Goal: Task Accomplishment & Management: Manage account settings

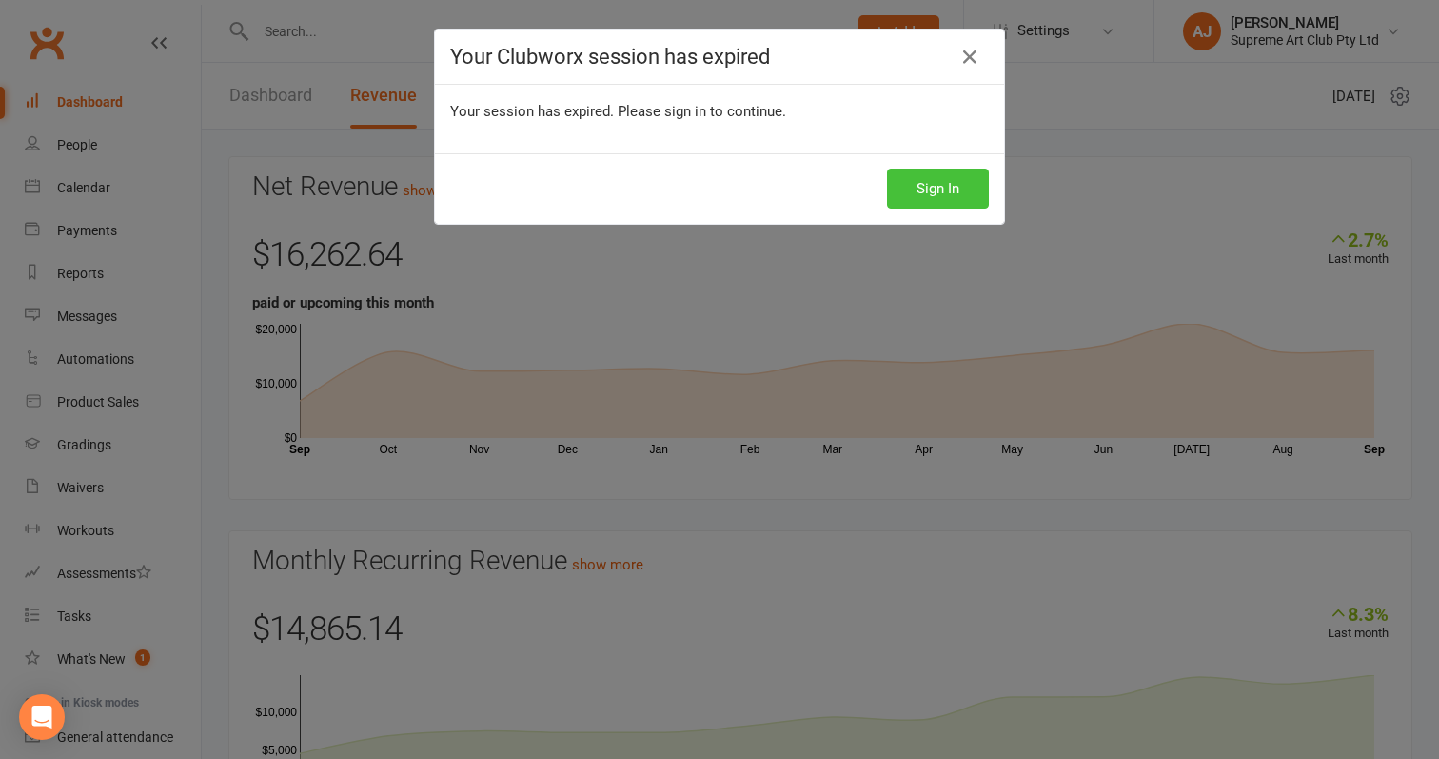
click at [939, 181] on button "Sign In" at bounding box center [938, 188] width 102 height 40
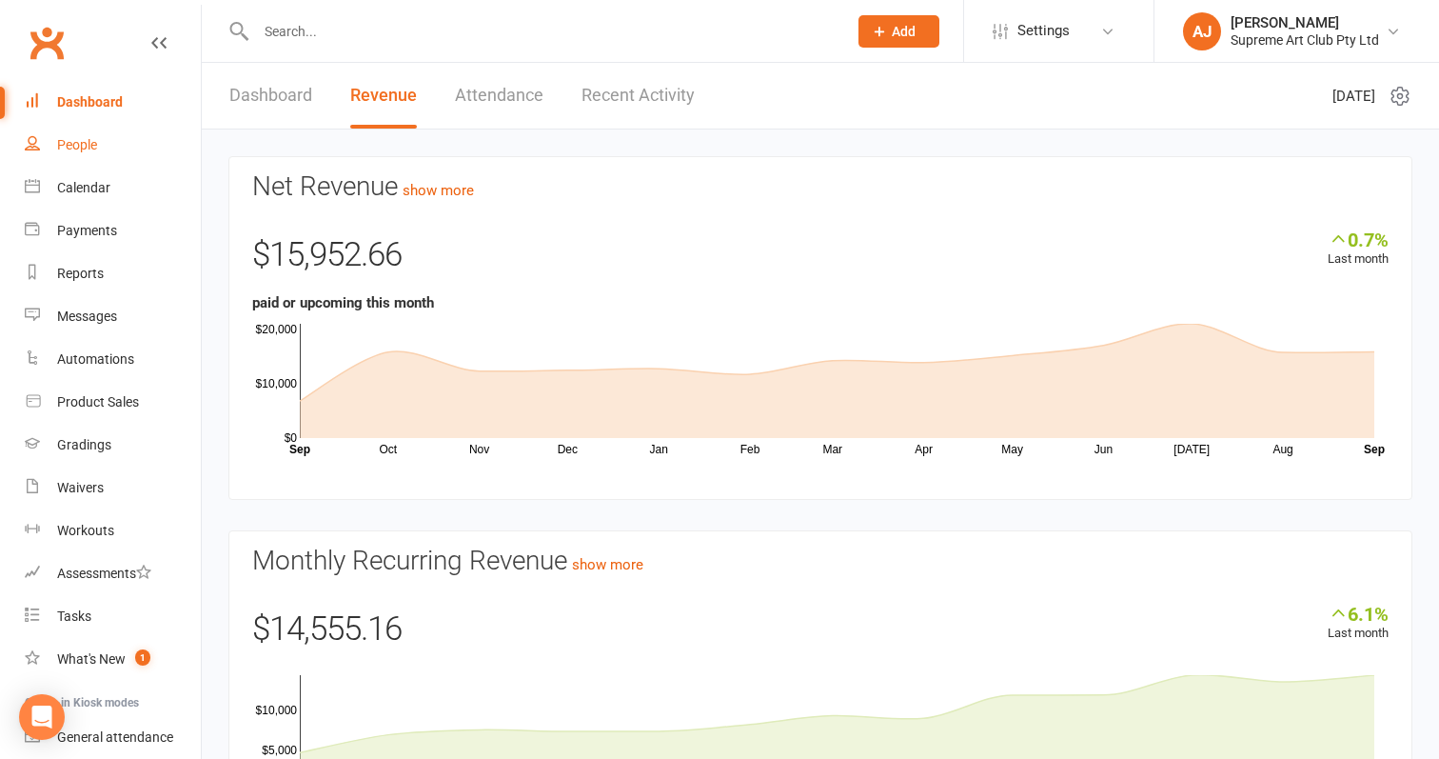
click at [78, 138] on div "People" at bounding box center [77, 144] width 40 height 15
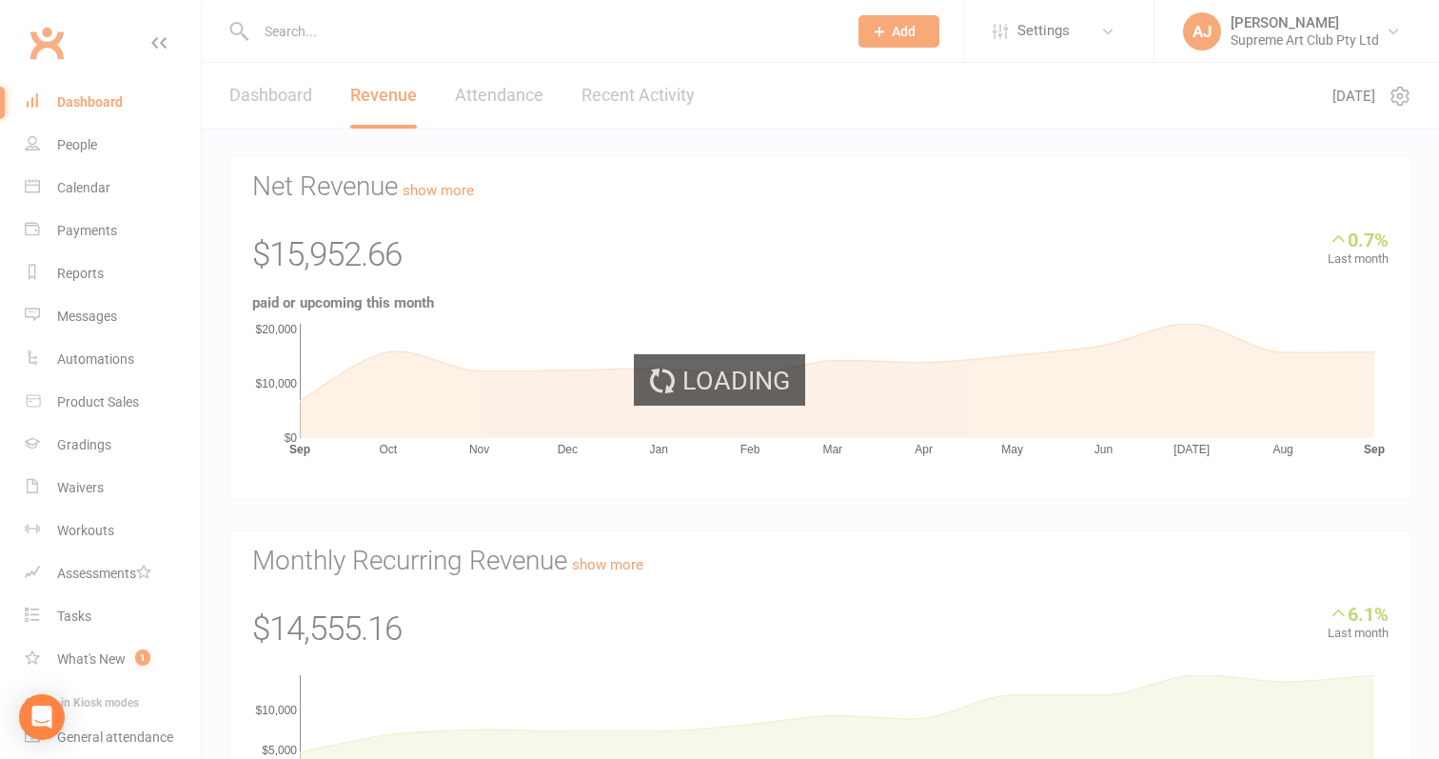
select select "100"
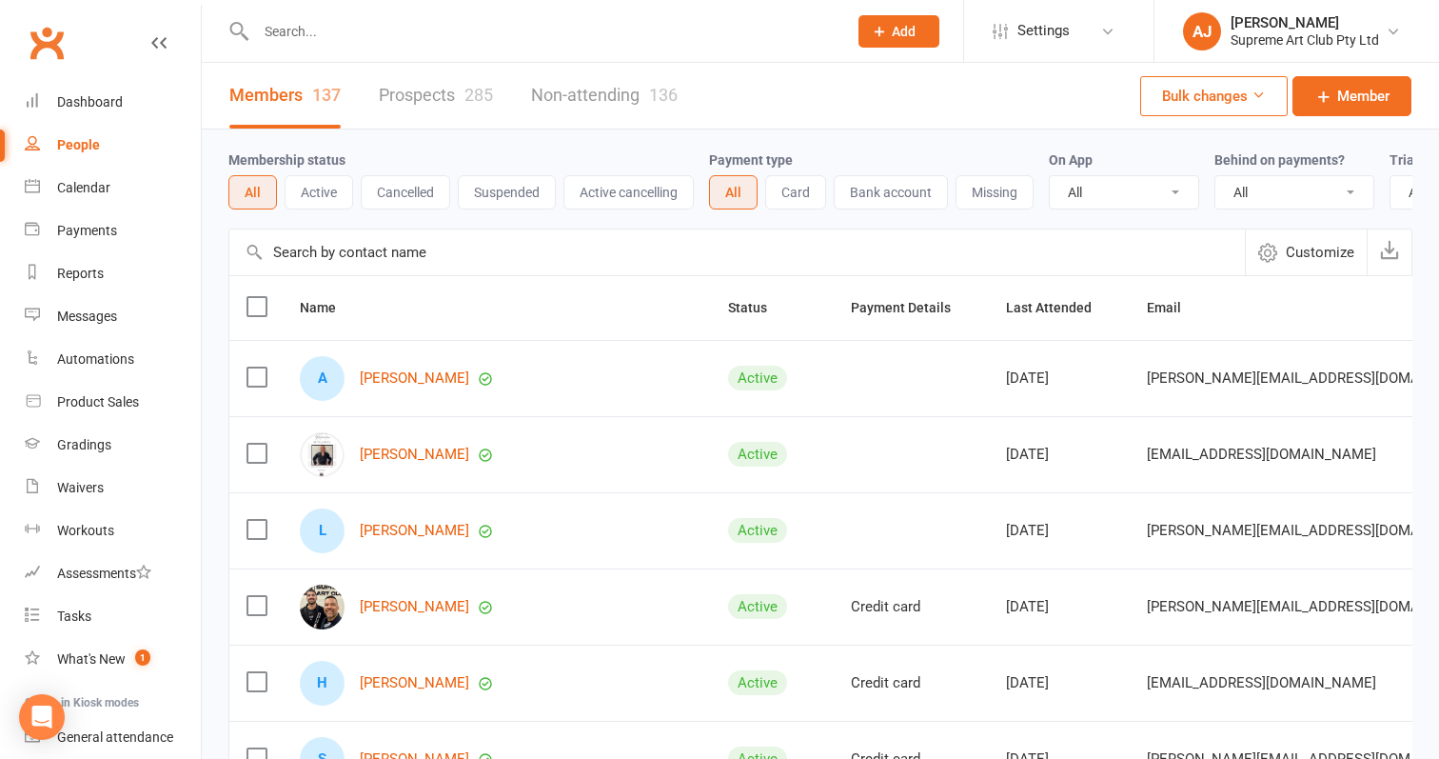
click at [389, 252] on input "text" at bounding box center [737, 252] width 1016 height 46
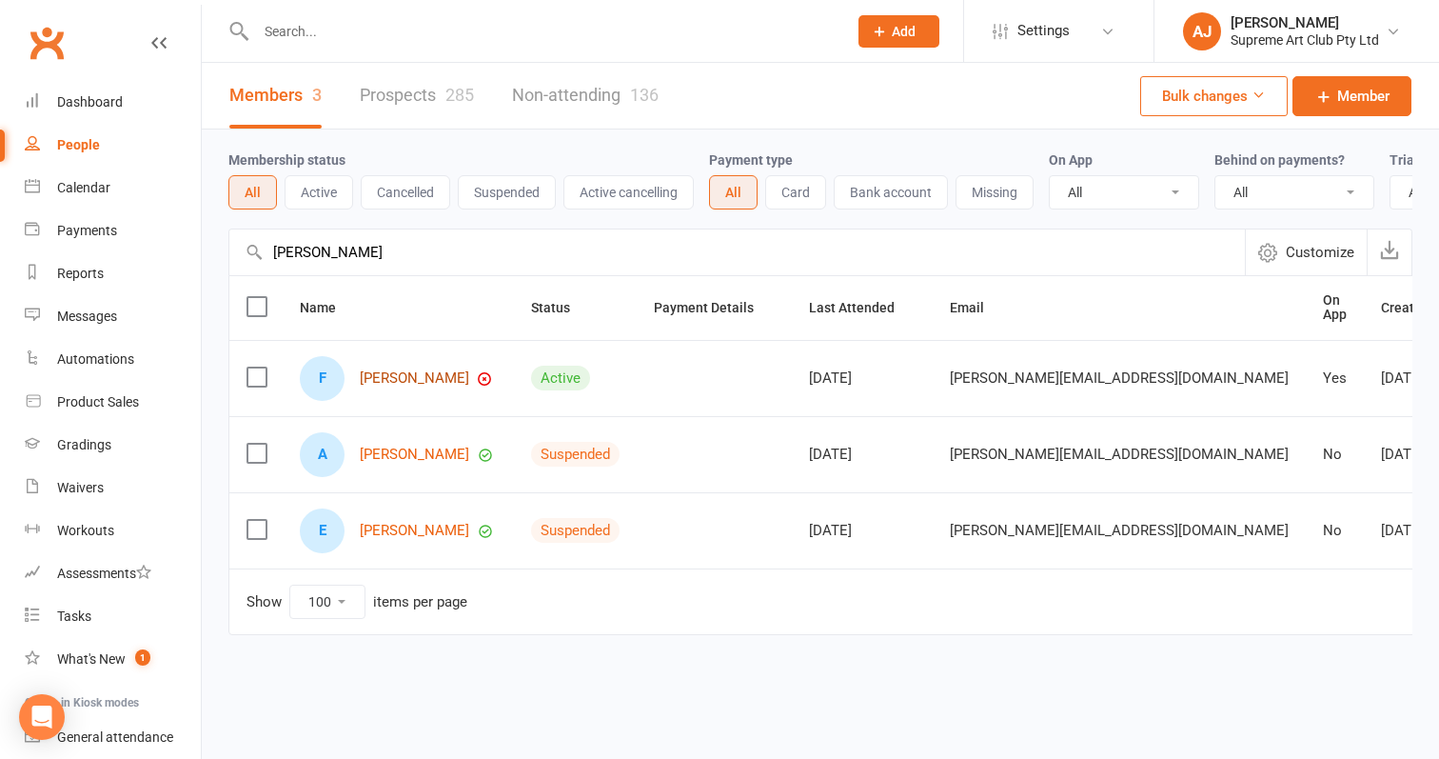
type input "[PERSON_NAME]"
click at [401, 376] on link "[PERSON_NAME]" at bounding box center [414, 378] width 109 height 16
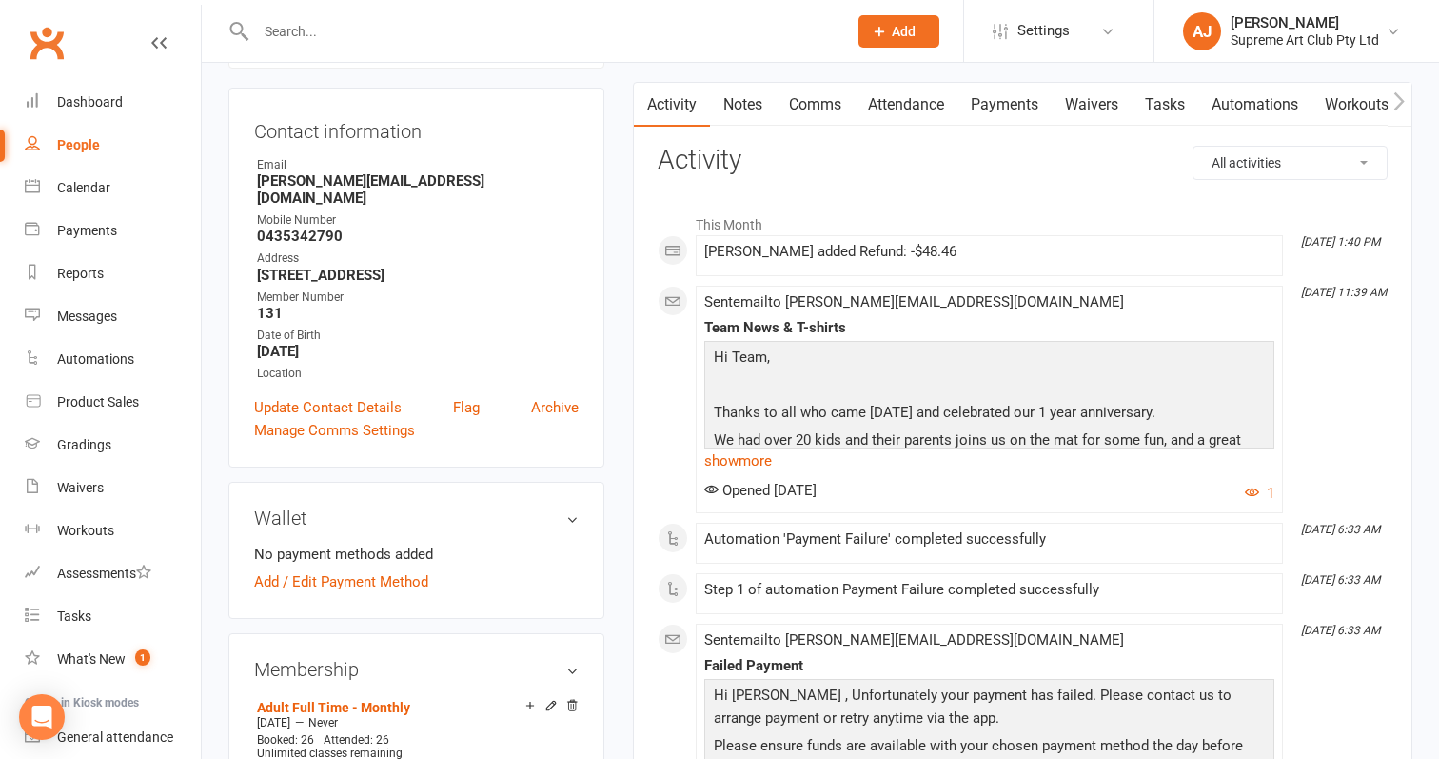
scroll to position [174, 0]
click at [979, 109] on link "Payments" at bounding box center [1005, 107] width 94 height 44
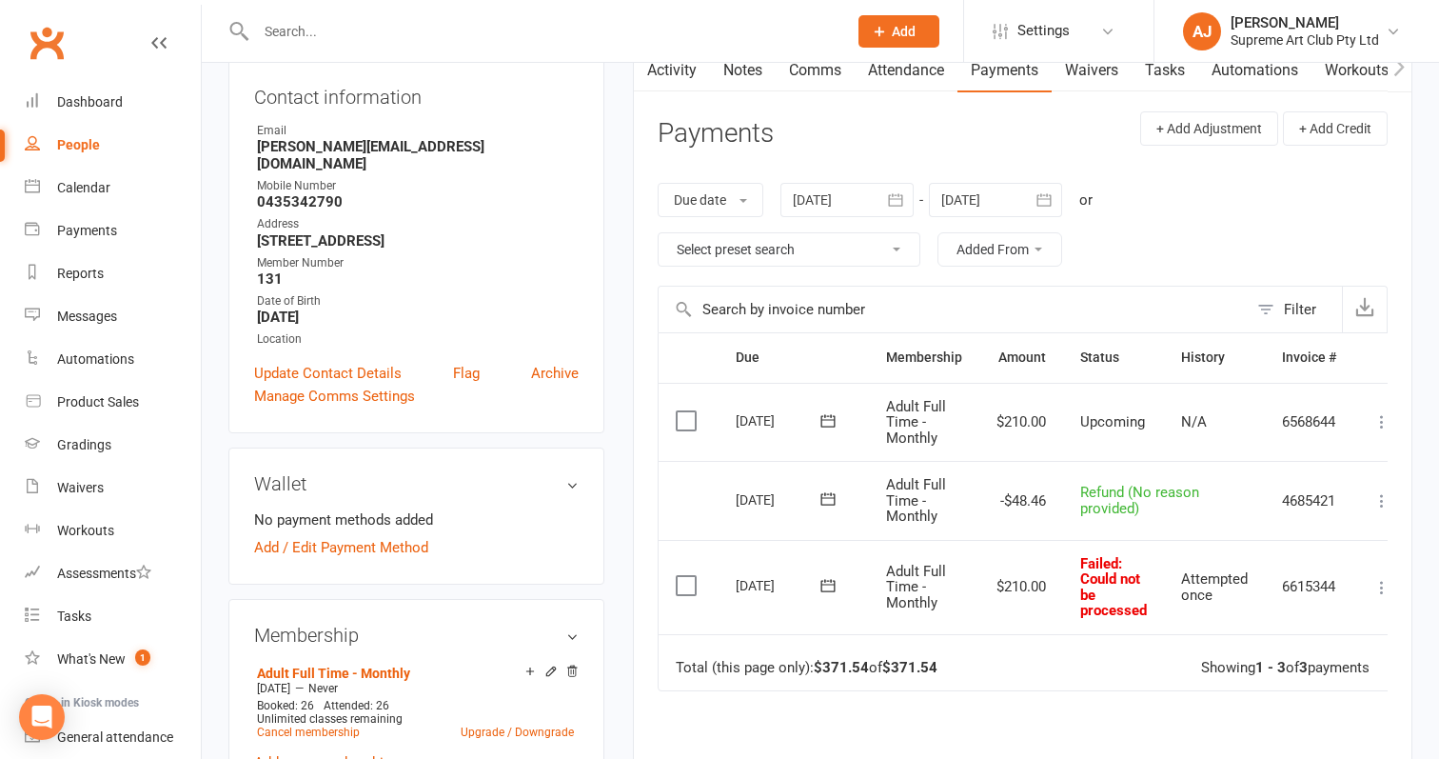
scroll to position [211, 0]
click at [1376, 582] on icon at bounding box center [1382, 586] width 19 height 19
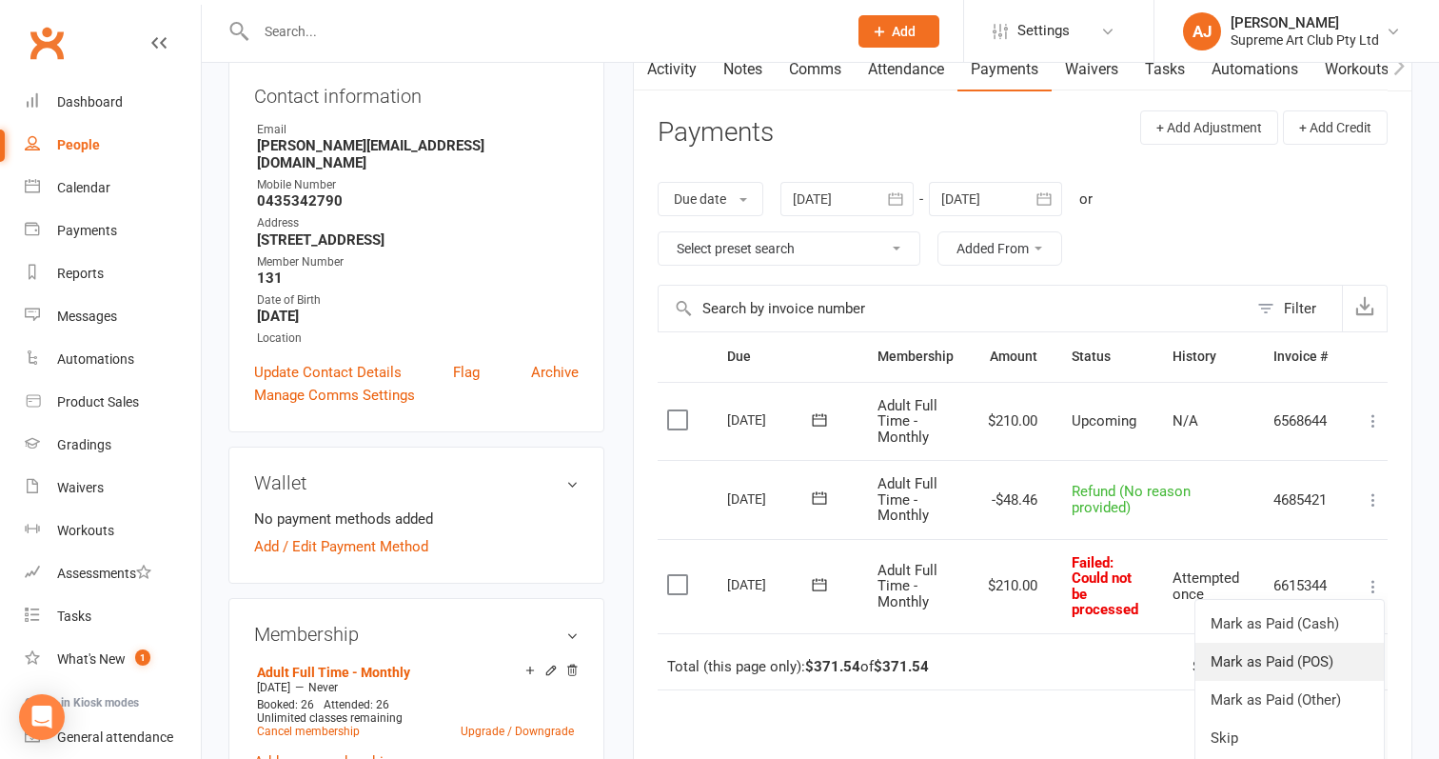
click at [1259, 647] on link "Mark as Paid (POS)" at bounding box center [1290, 662] width 188 height 38
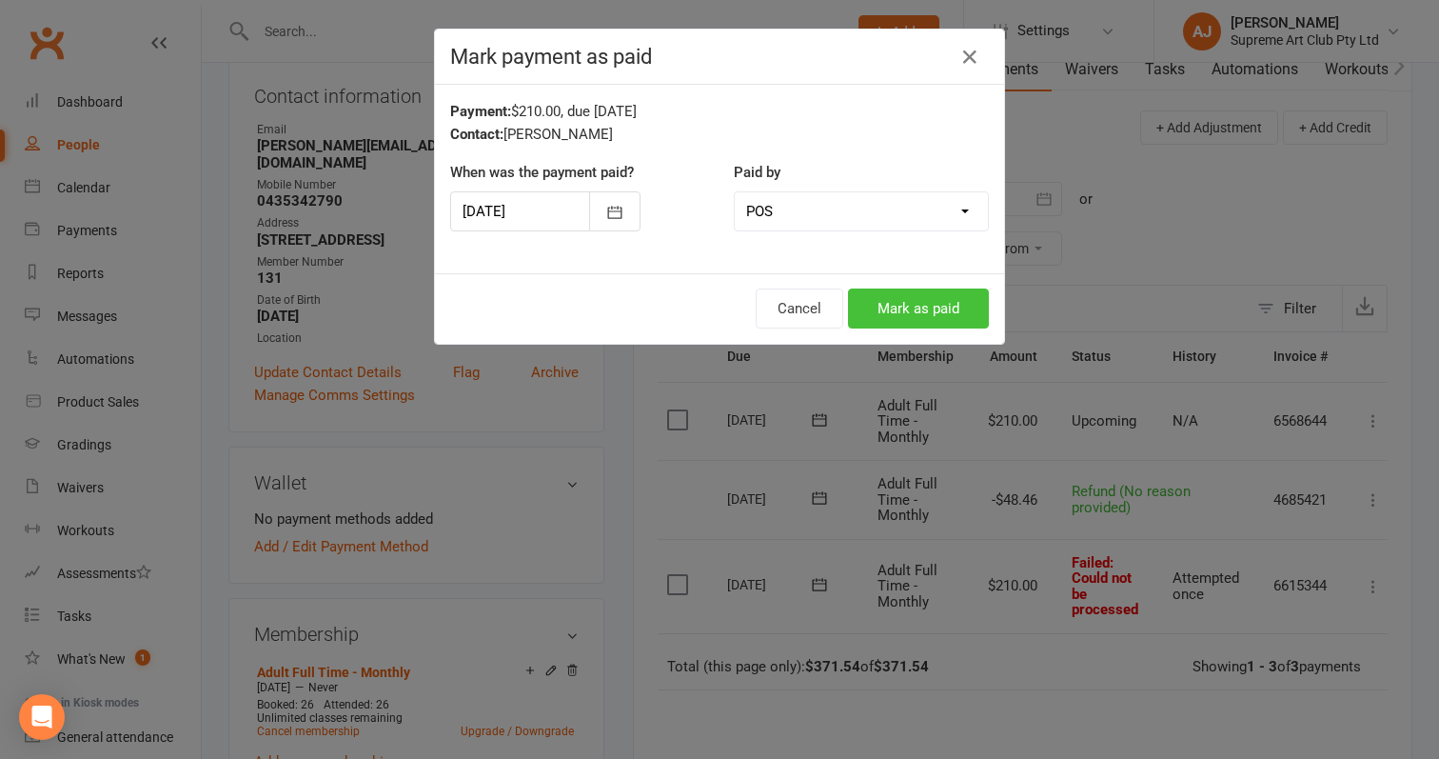
click at [895, 320] on button "Mark as paid" at bounding box center [918, 308] width 141 height 40
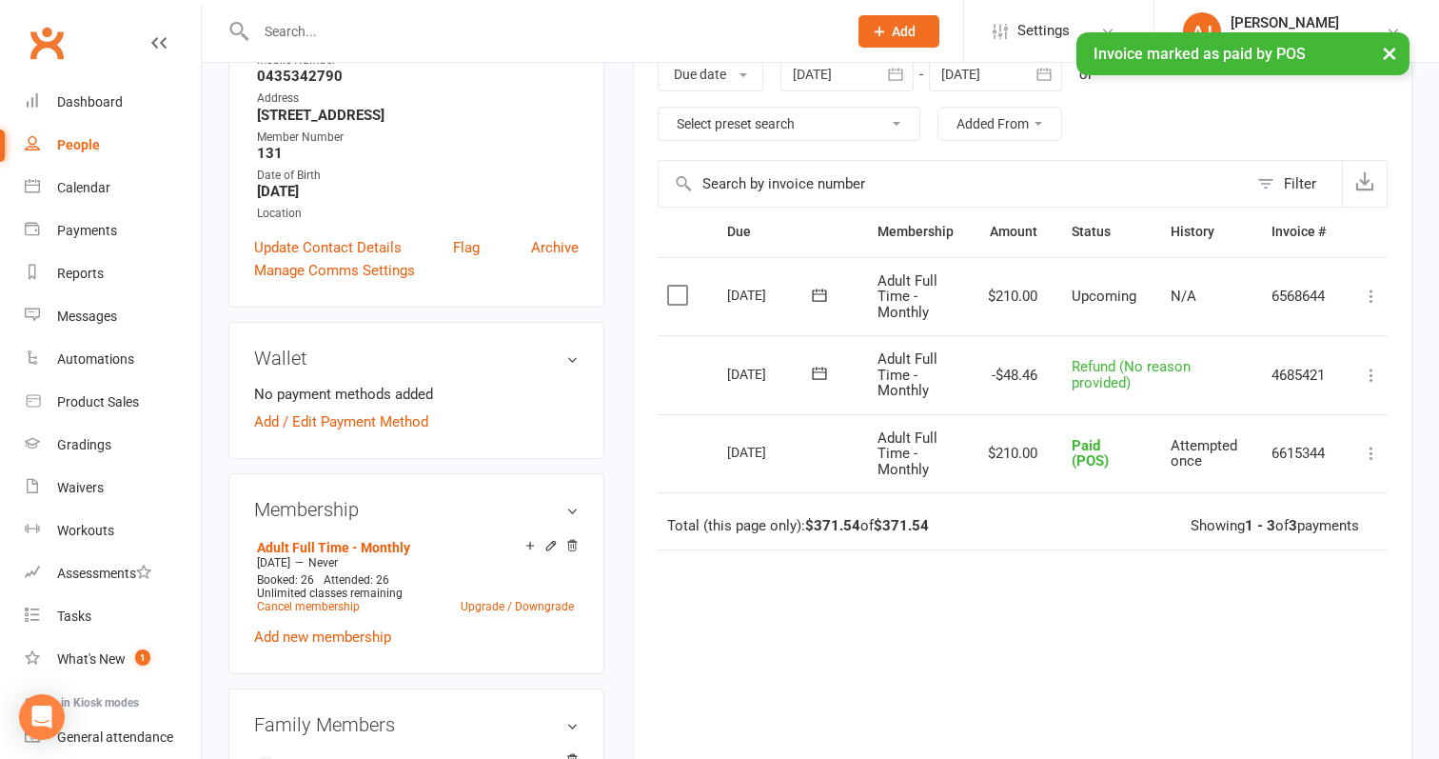
scroll to position [336, 0]
click at [313, 410] on link "Add / Edit Payment Method" at bounding box center [341, 421] width 174 height 23
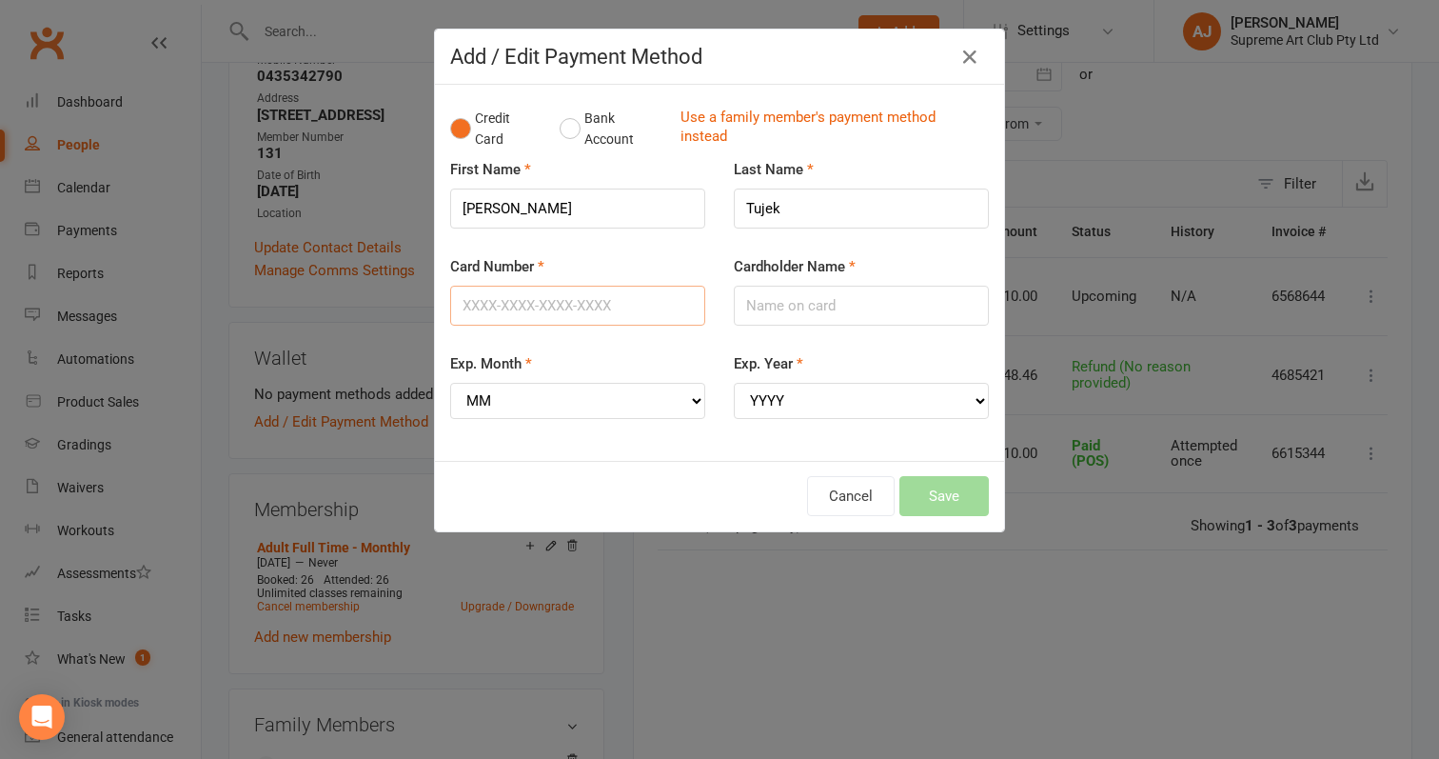
click at [600, 303] on input "Card Number" at bounding box center [577, 306] width 255 height 40
type input "[CREDIT_CARD_NUMBER]"
click at [788, 303] on input "Cardholder Name" at bounding box center [861, 306] width 255 height 40
type input "[PERSON_NAME]"
select select "10"
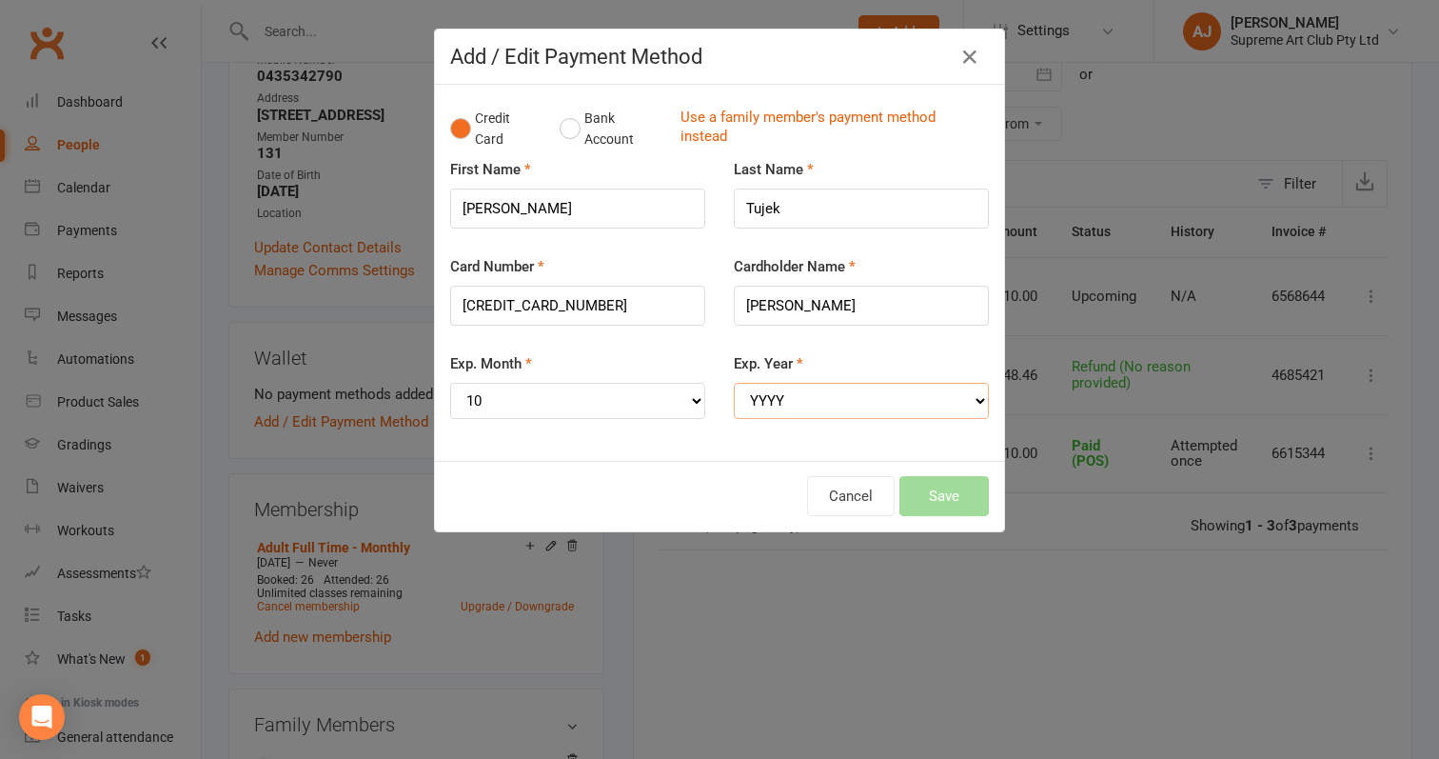
select select "2028"
click at [979, 479] on button "Save" at bounding box center [944, 496] width 89 height 40
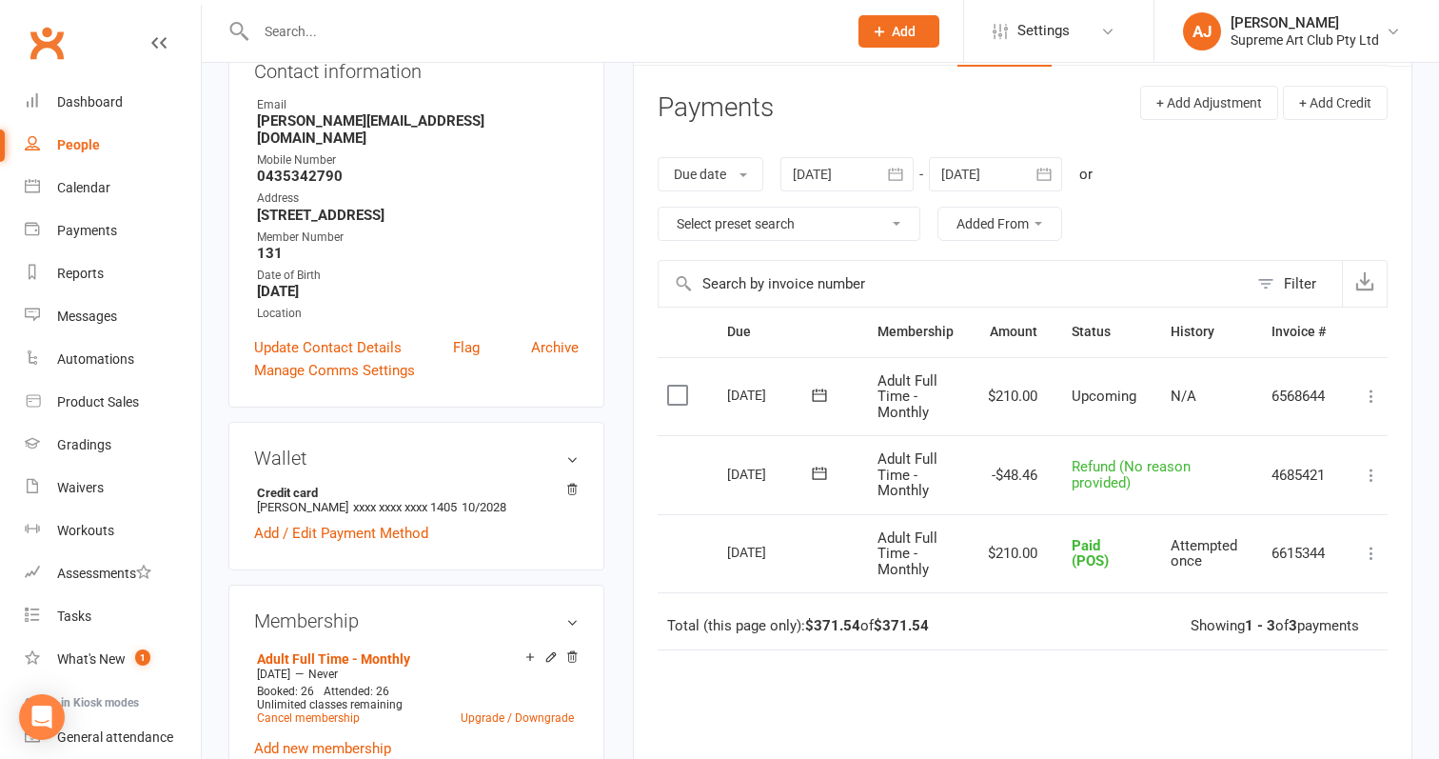
scroll to position [256, 0]
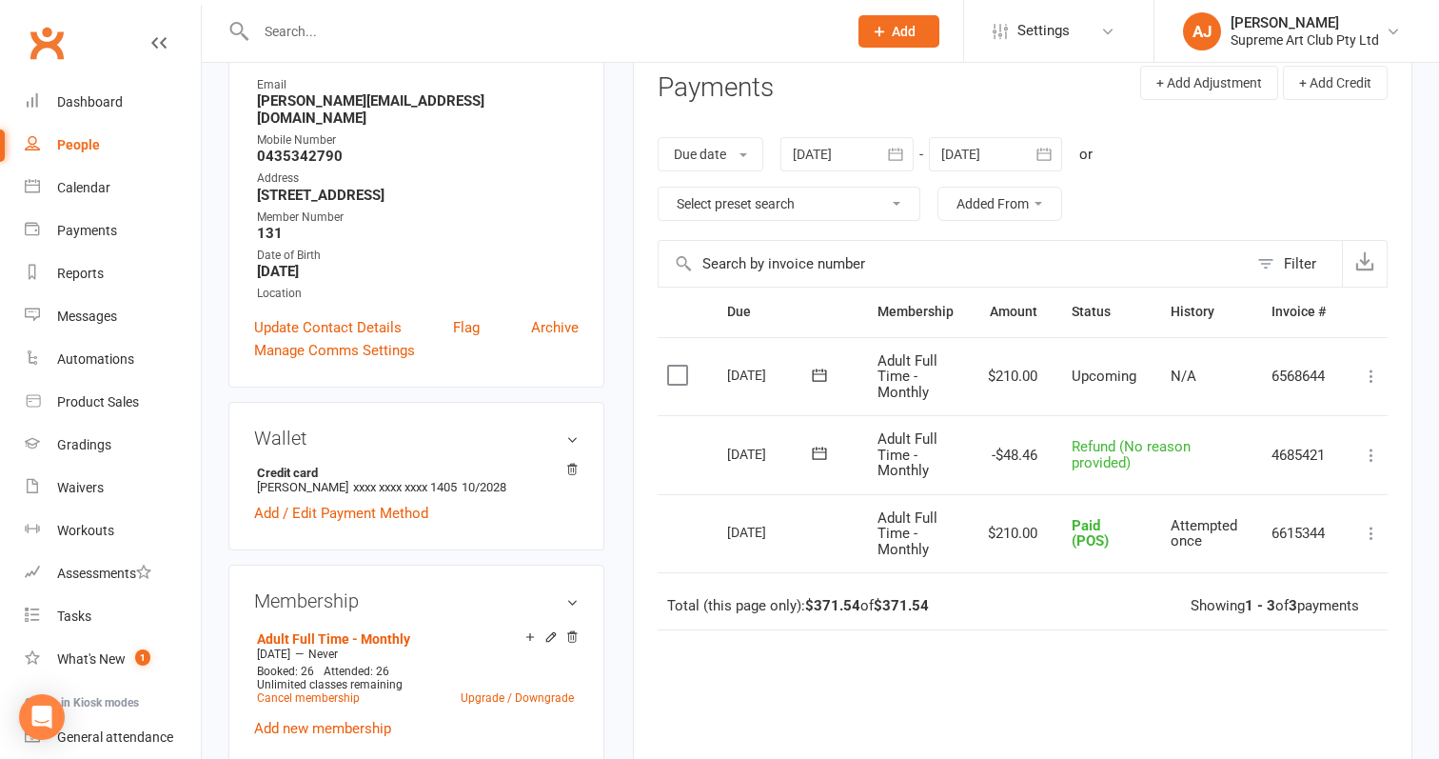
click at [83, 141] on div "People" at bounding box center [78, 144] width 43 height 15
select select "100"
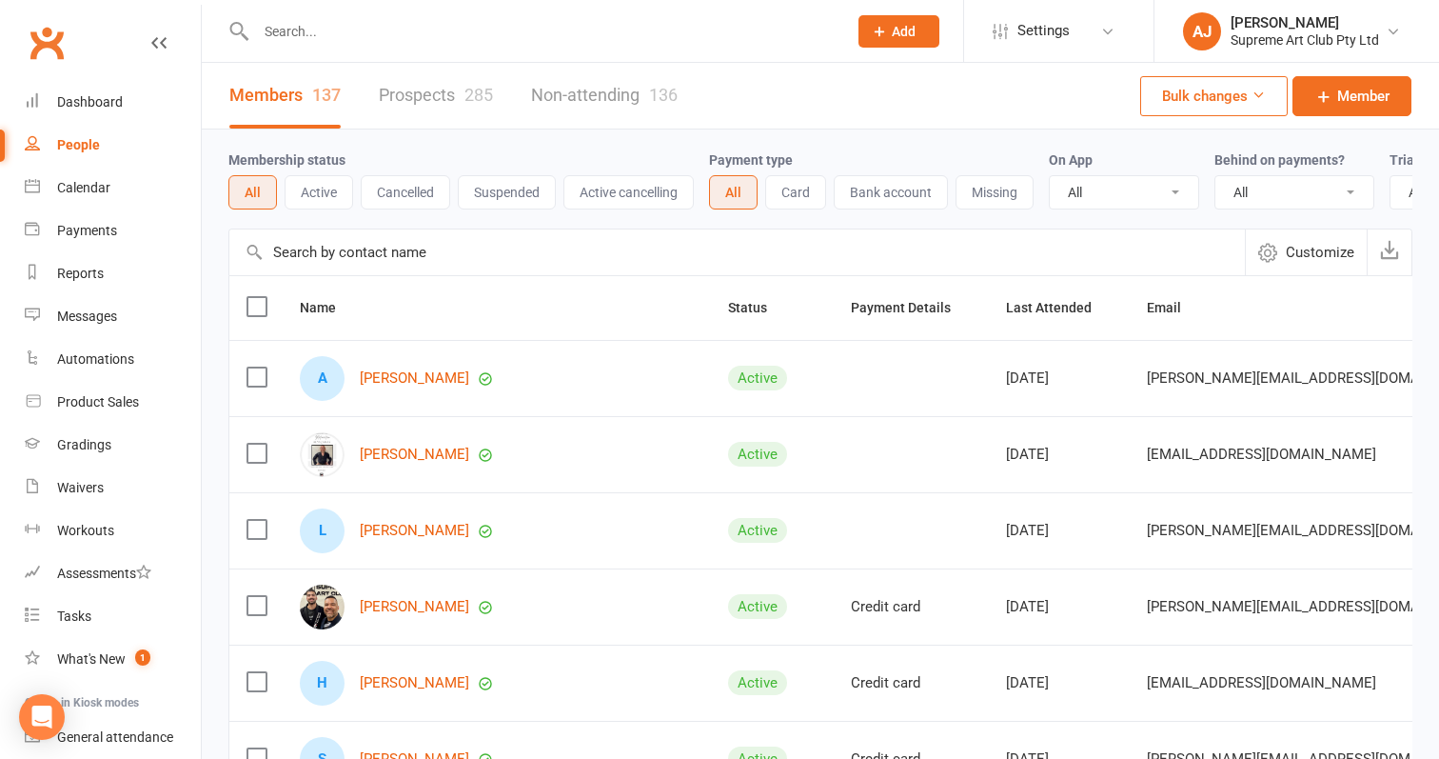
click at [367, 249] on input "text" at bounding box center [737, 252] width 1016 height 46
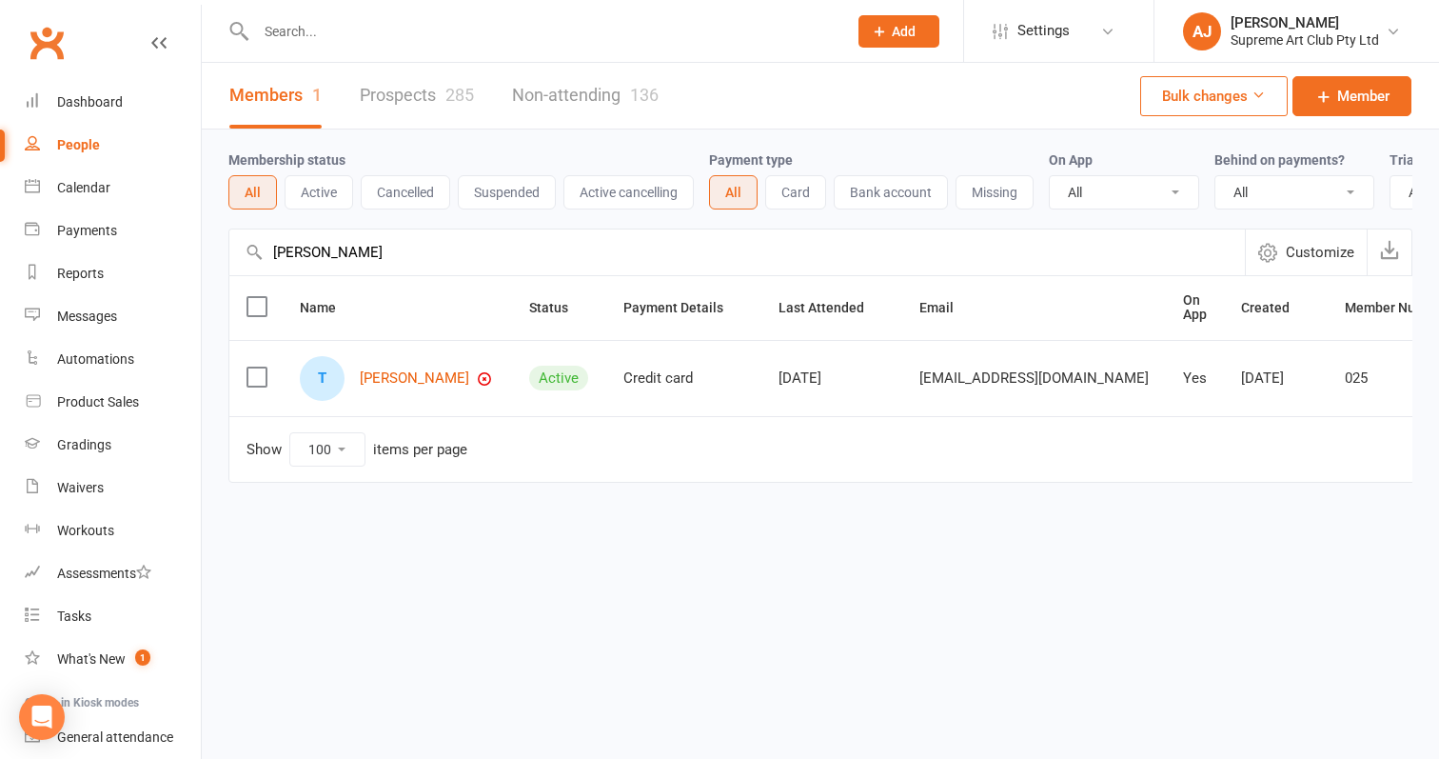
type input "[PERSON_NAME]"
drag, startPoint x: 367, startPoint y: 249, endPoint x: 450, endPoint y: 378, distance: 152.9
click at [450, 378] on link "[PERSON_NAME]" at bounding box center [414, 378] width 109 height 16
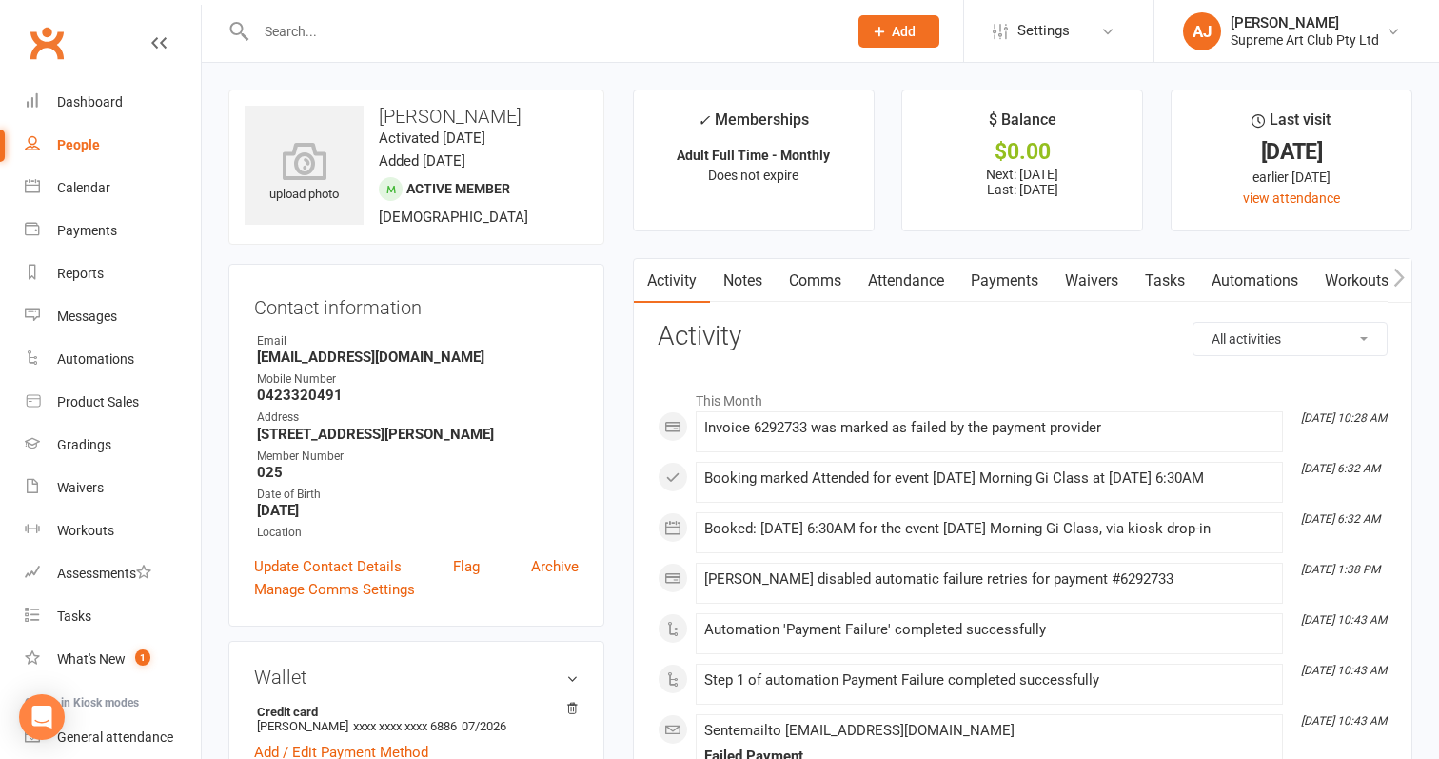
click at [1007, 272] on link "Payments" at bounding box center [1005, 281] width 94 height 44
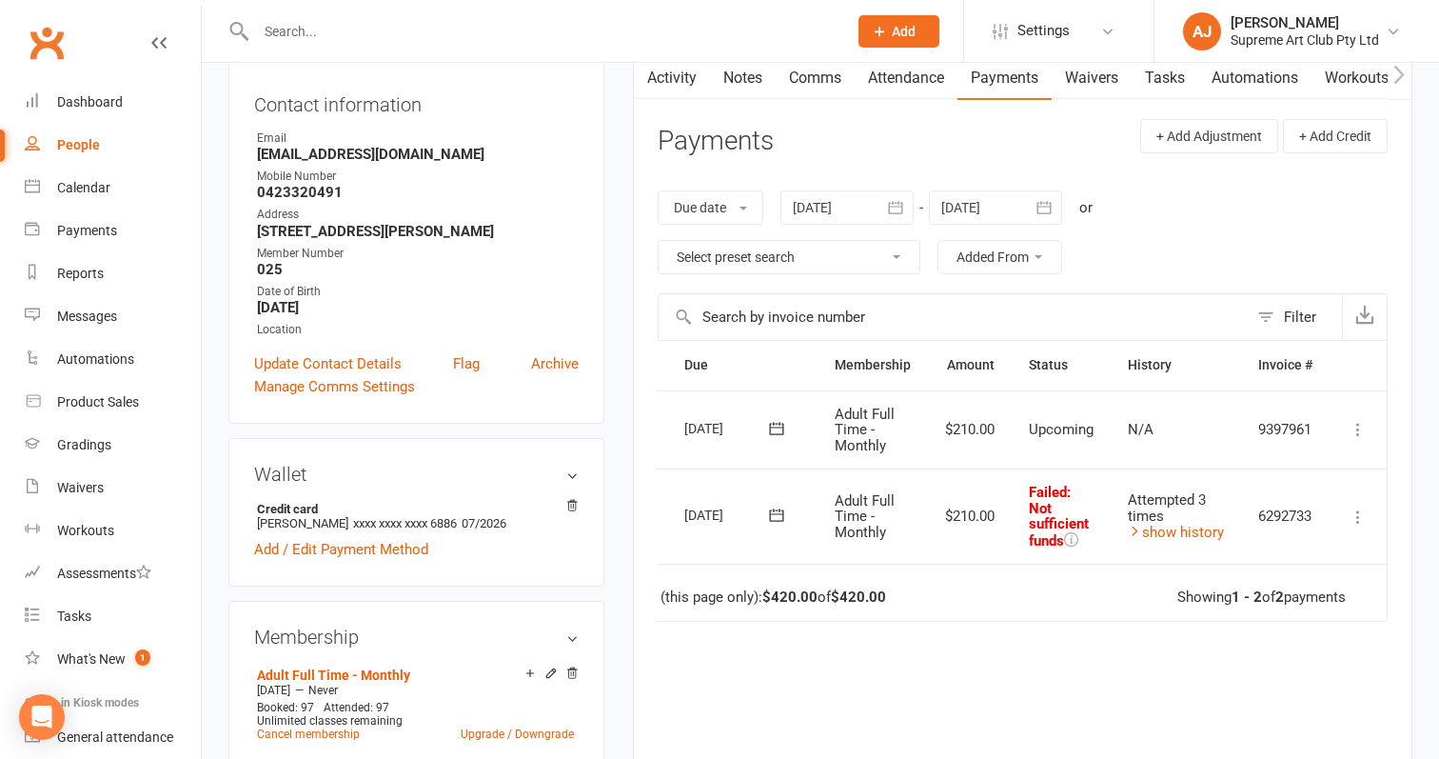
scroll to position [0, 57]
click at [1361, 507] on icon at bounding box center [1358, 516] width 19 height 19
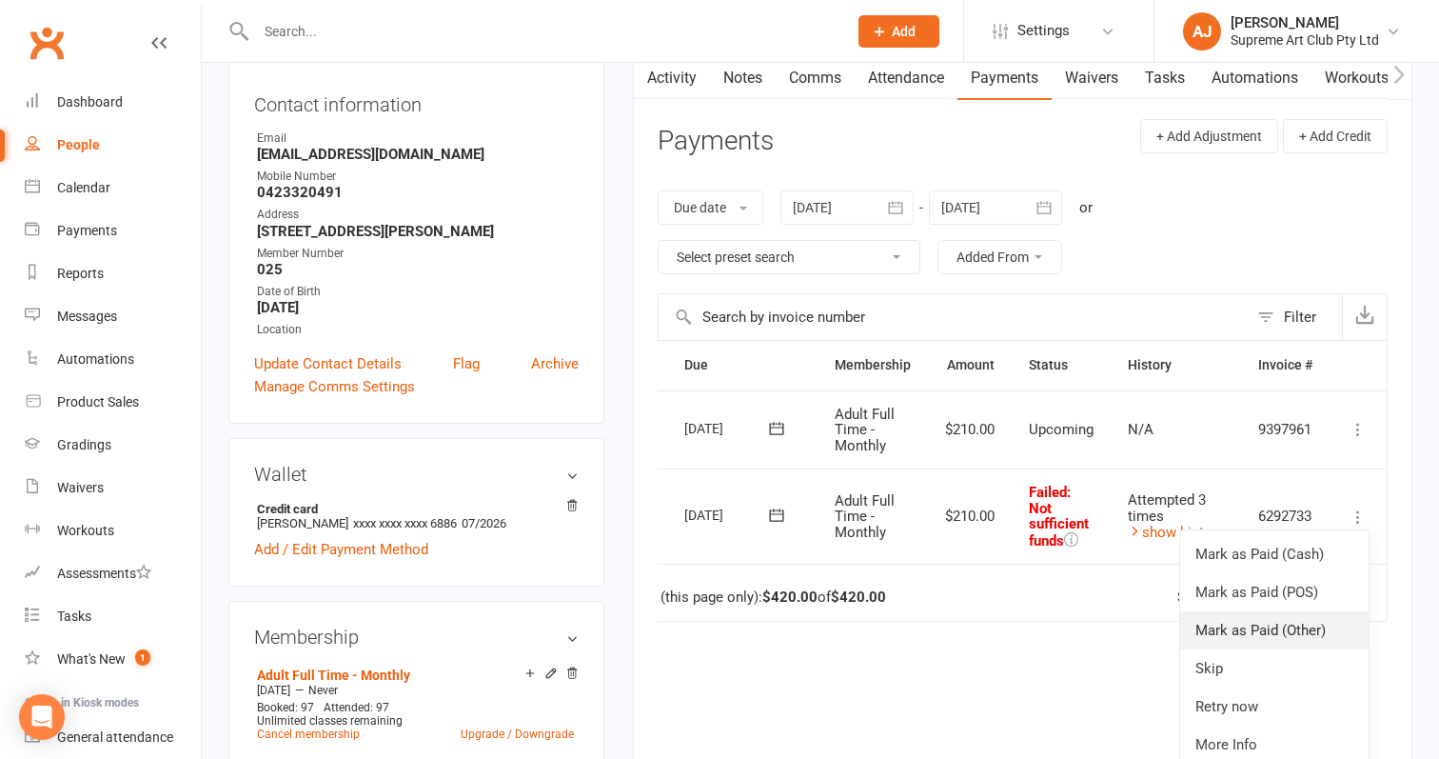
click at [1267, 618] on link "Mark as Paid (Other)" at bounding box center [1274, 630] width 188 height 38
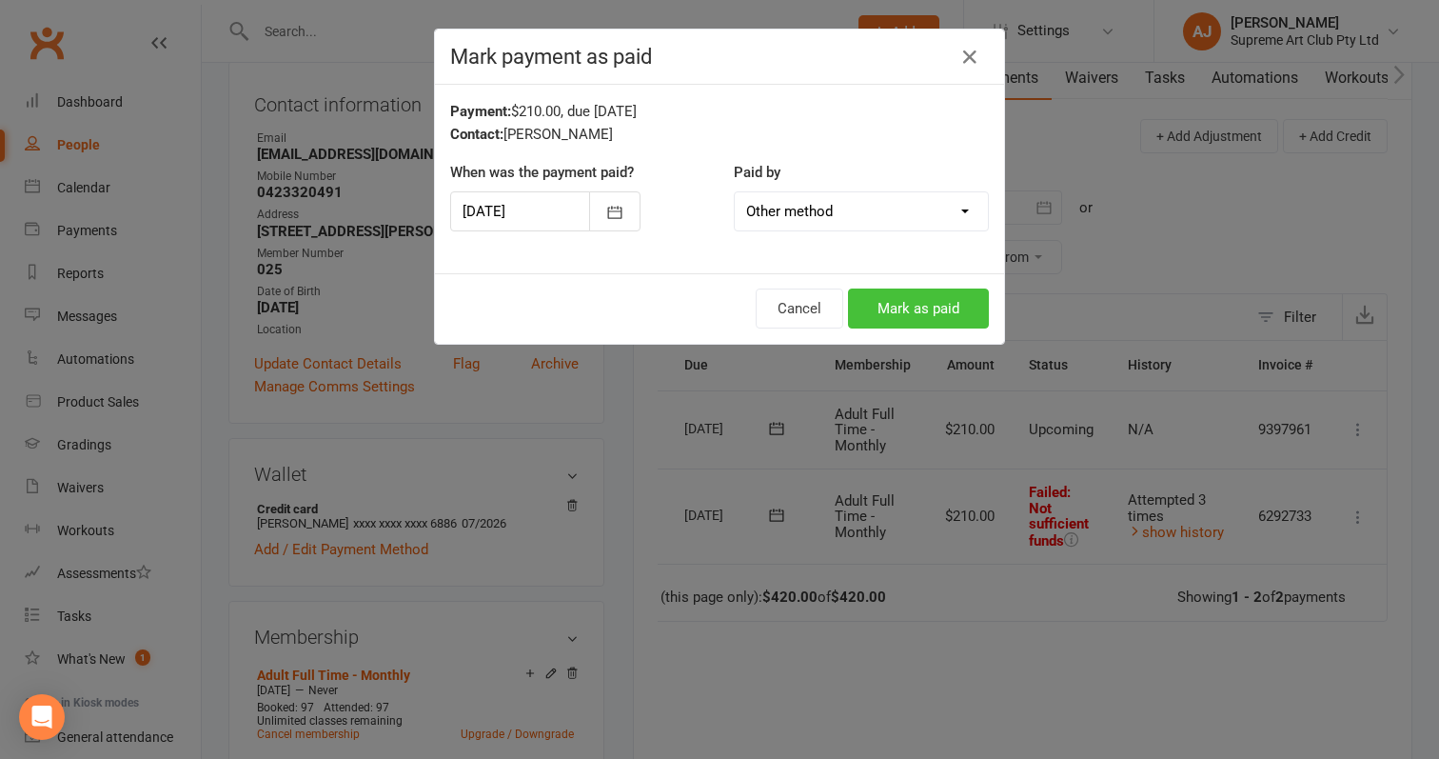
click at [942, 302] on button "Mark as paid" at bounding box center [918, 308] width 141 height 40
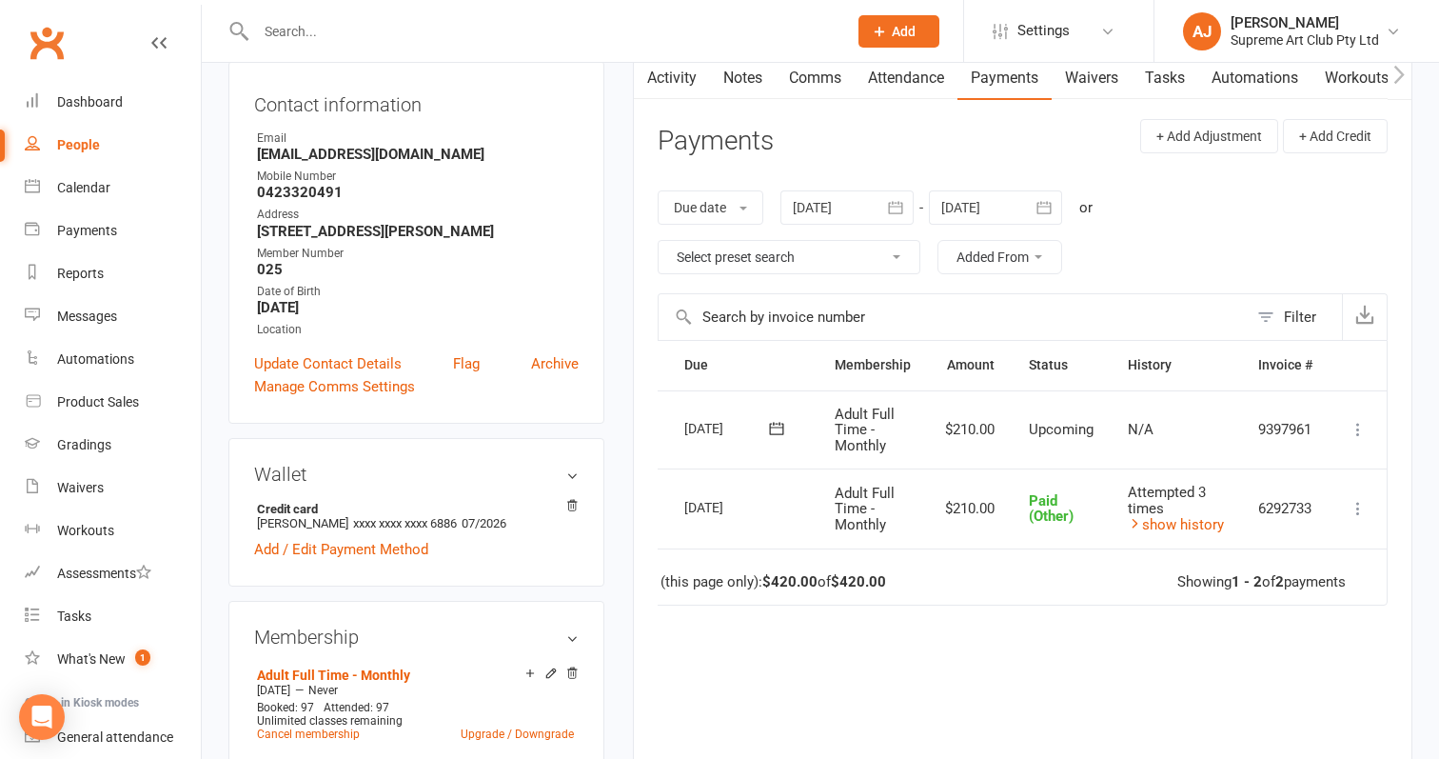
click at [1355, 431] on icon at bounding box center [1358, 429] width 19 height 19
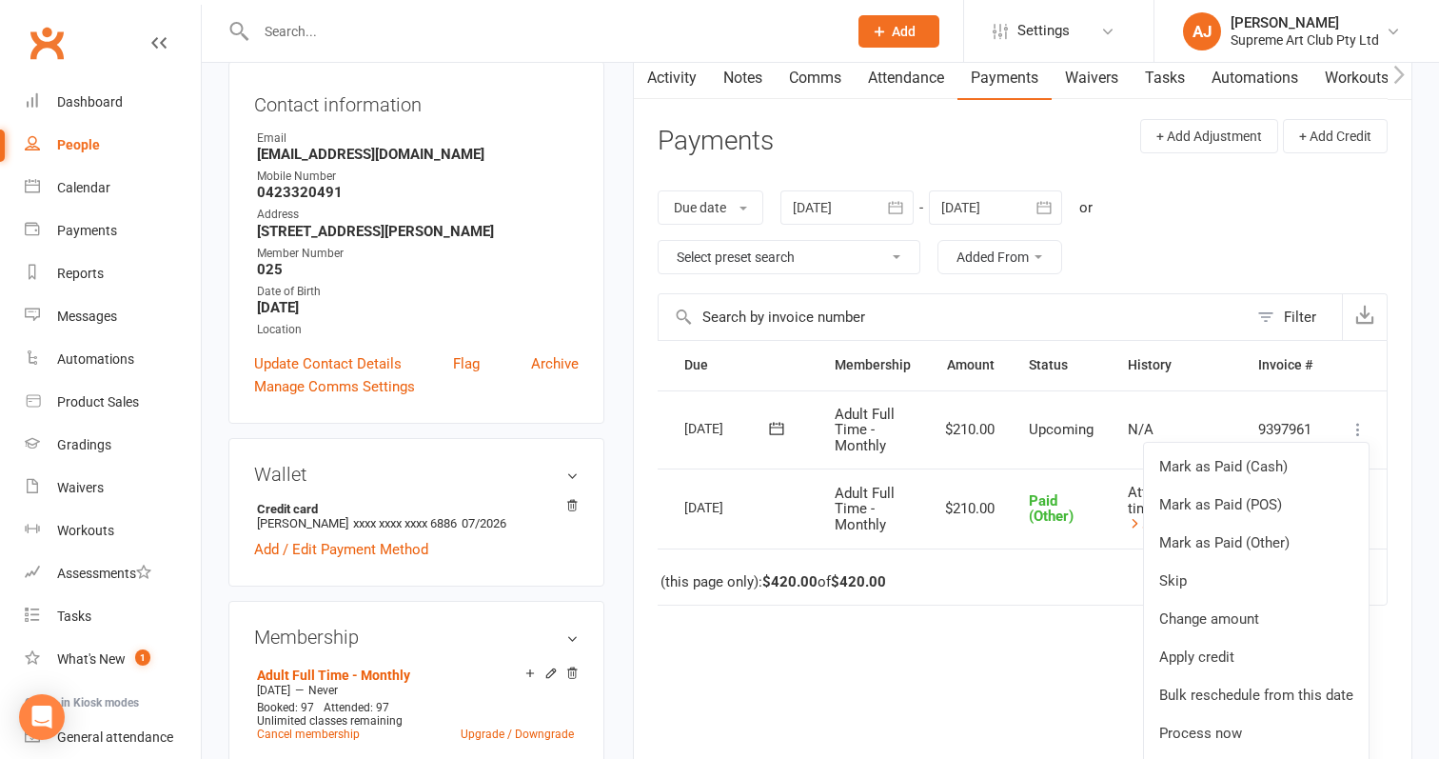
click at [1355, 424] on icon at bounding box center [1358, 429] width 19 height 19
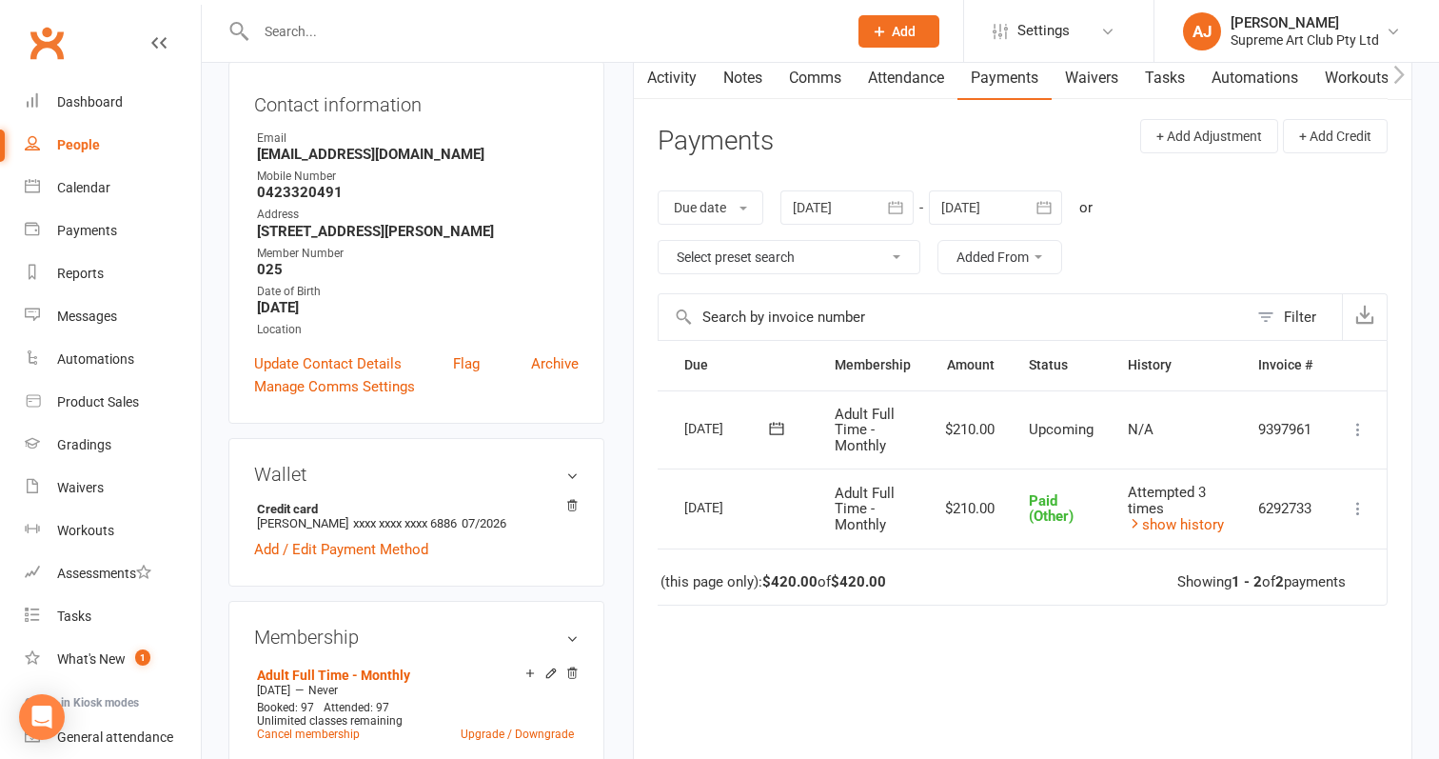
click at [1353, 424] on icon at bounding box center [1358, 429] width 19 height 19
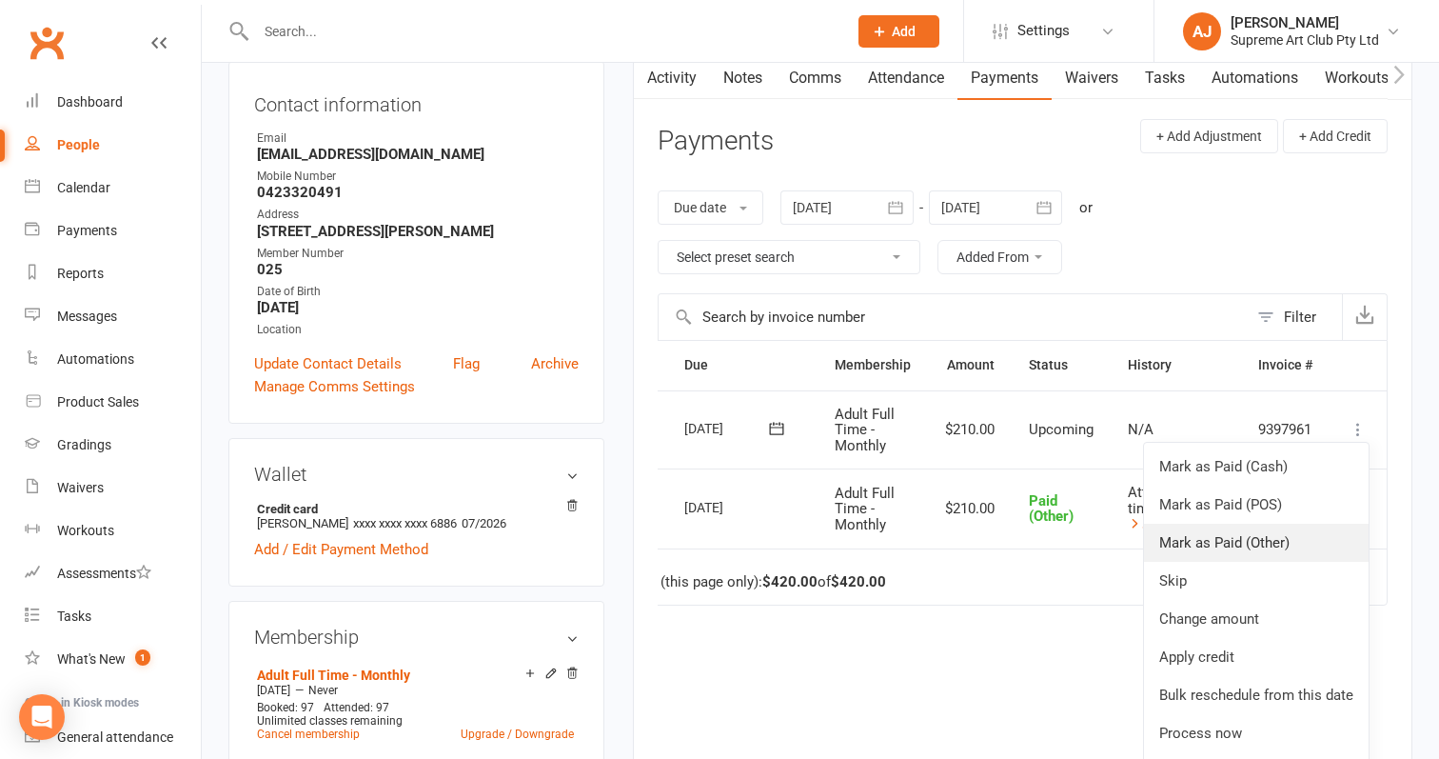
click at [1237, 528] on link "Mark as Paid (Other)" at bounding box center [1256, 543] width 225 height 38
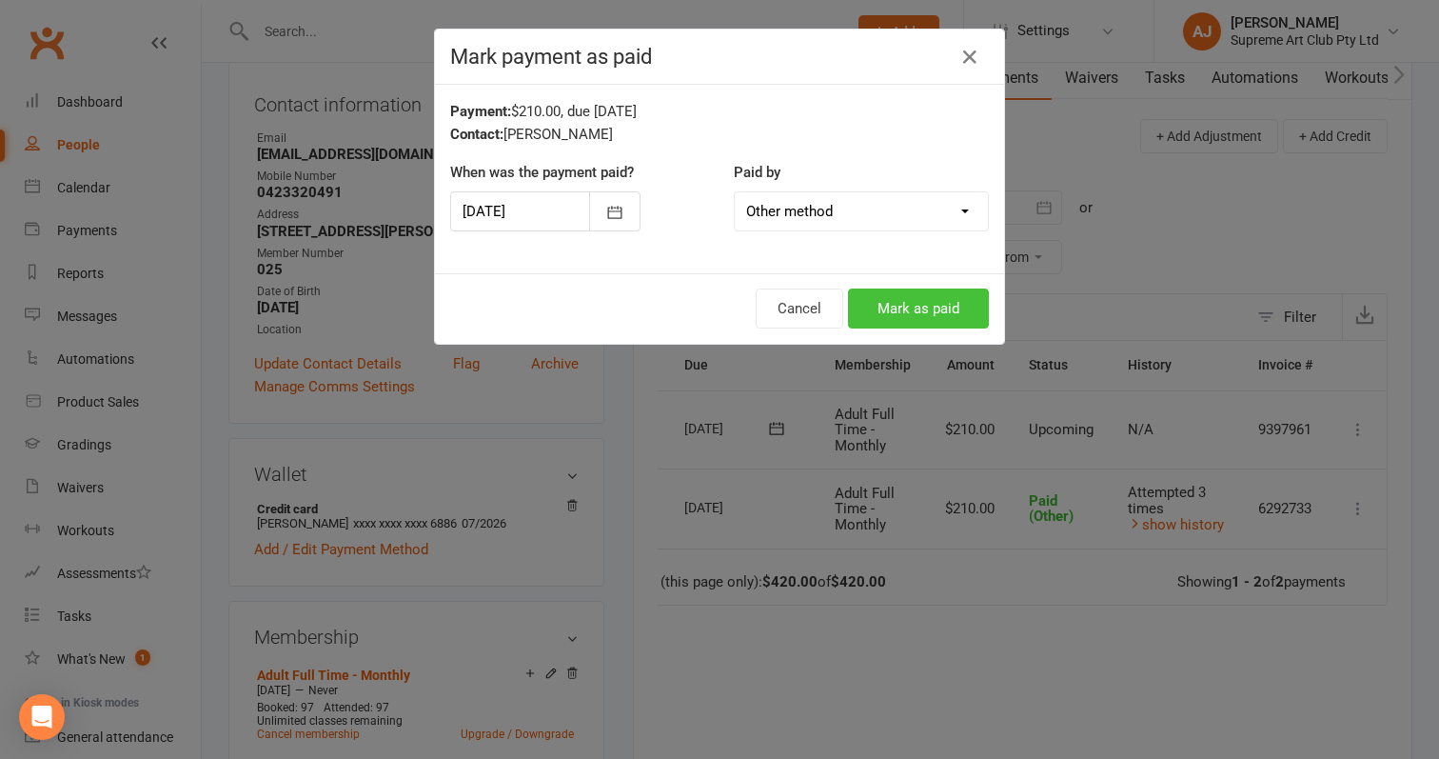
click at [937, 304] on button "Mark as paid" at bounding box center [918, 308] width 141 height 40
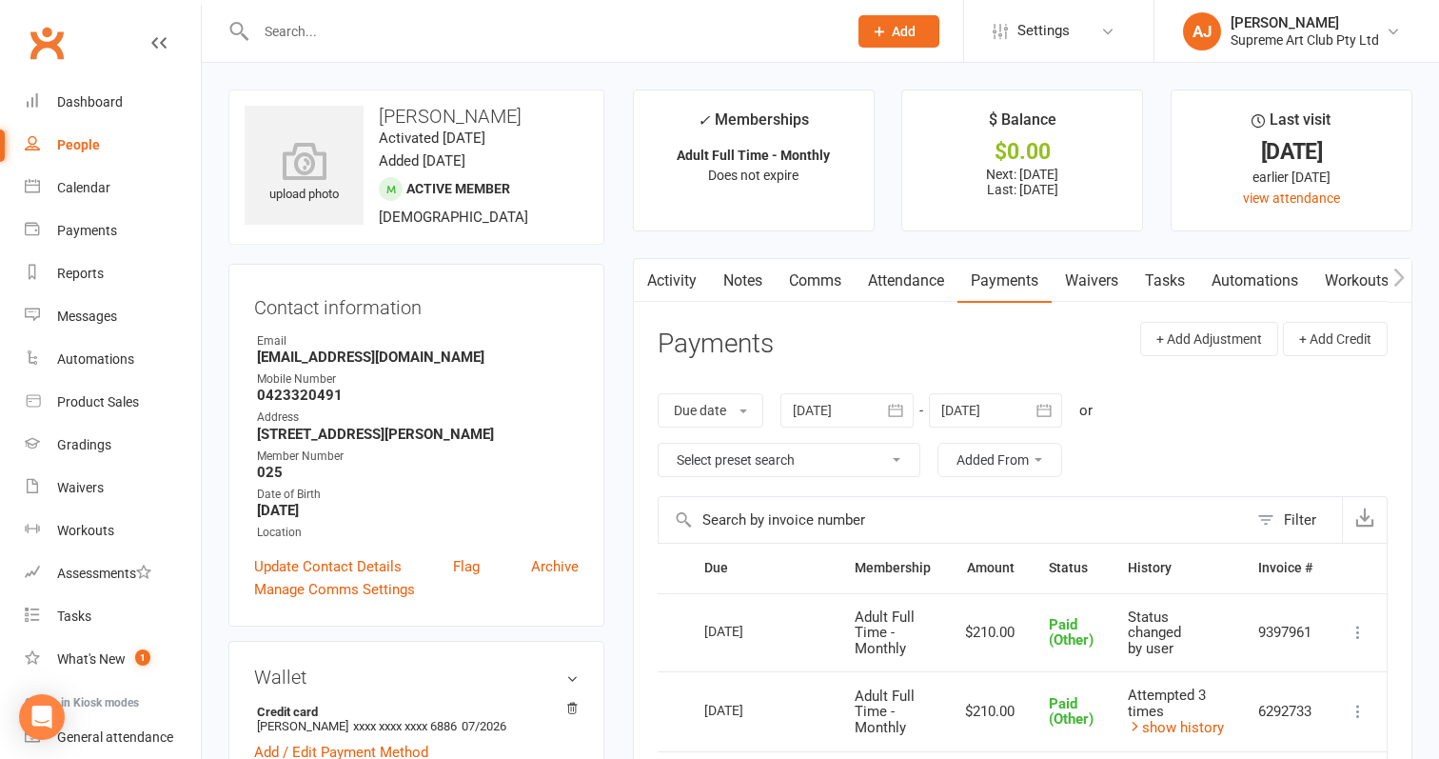
scroll to position [0, 0]
